Goal: Task Accomplishment & Management: Manage account settings

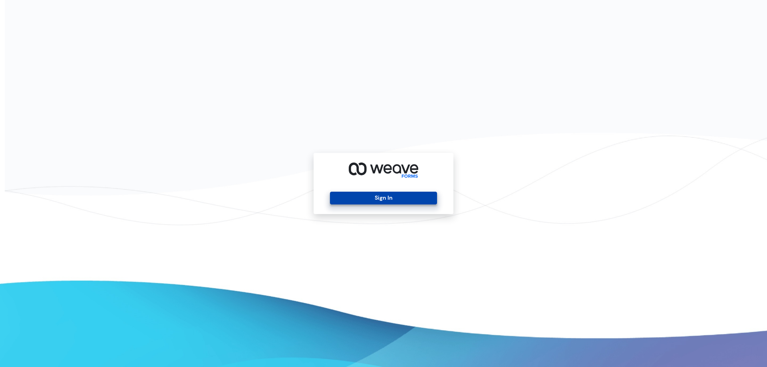
click at [386, 195] on button "Sign In" at bounding box center [383, 198] width 107 height 13
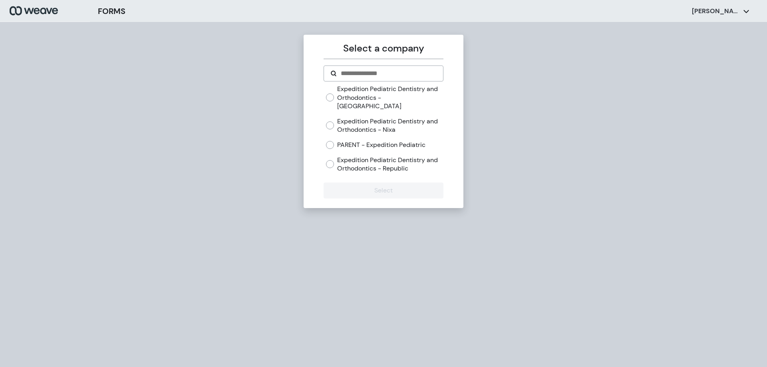
click at [358, 125] on label "Expedition Pediatric Dentistry and Orthodontics - Nixa" at bounding box center [390, 125] width 106 height 17
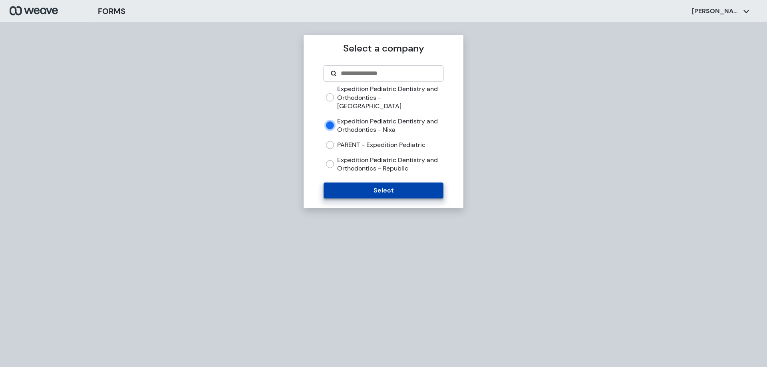
click at [360, 183] on button "Select" at bounding box center [383, 191] width 119 height 16
